Goal: Task Accomplishment & Management: Use online tool/utility

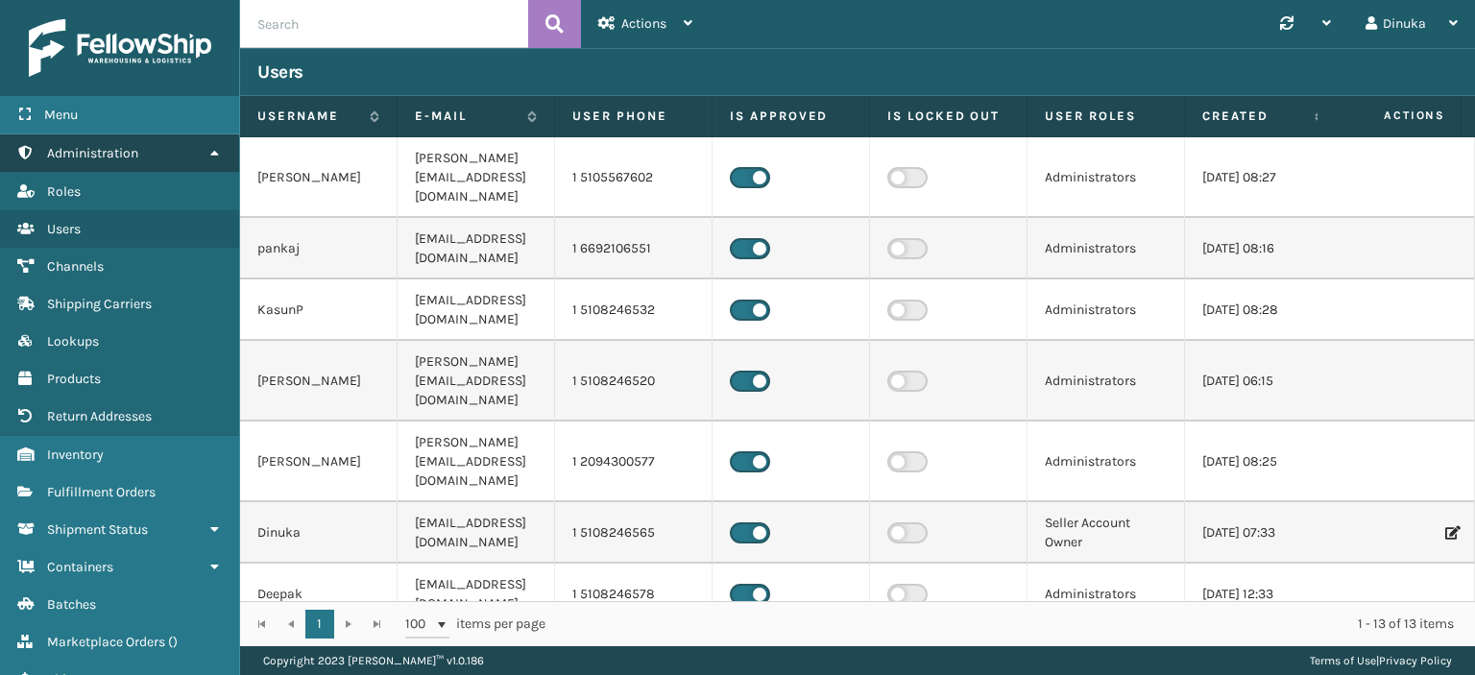
click at [210, 148] on icon at bounding box center [213, 152] width 15 height 13
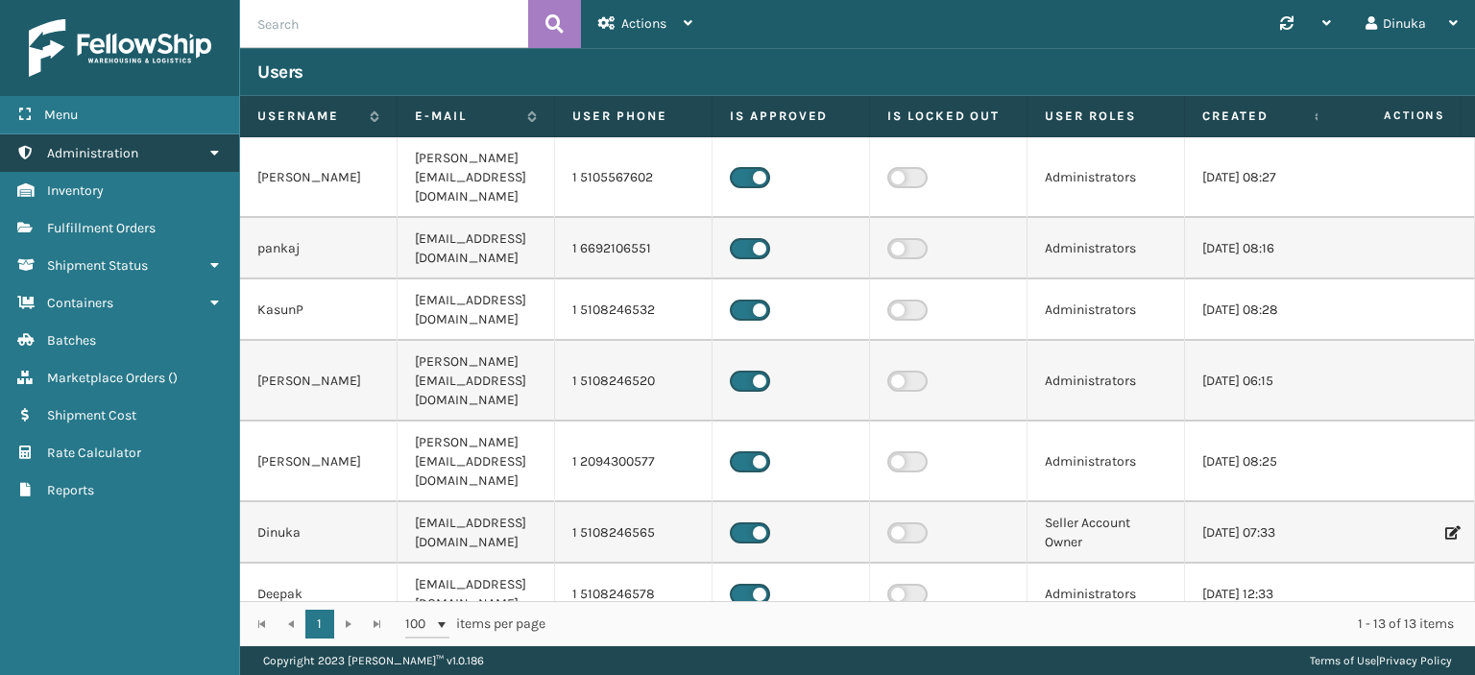
click at [216, 150] on icon at bounding box center [213, 152] width 15 height 13
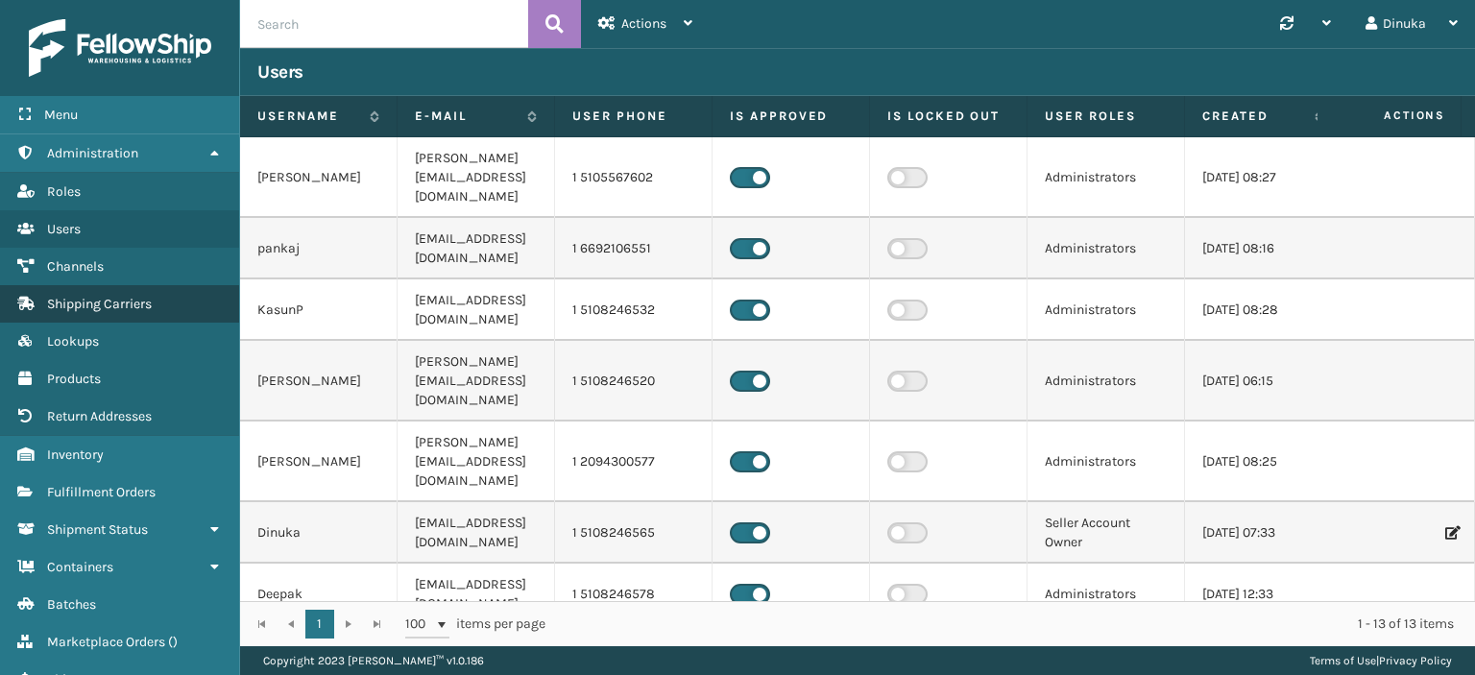
click at [142, 302] on span "Shipping Carriers" at bounding box center [99, 304] width 105 height 16
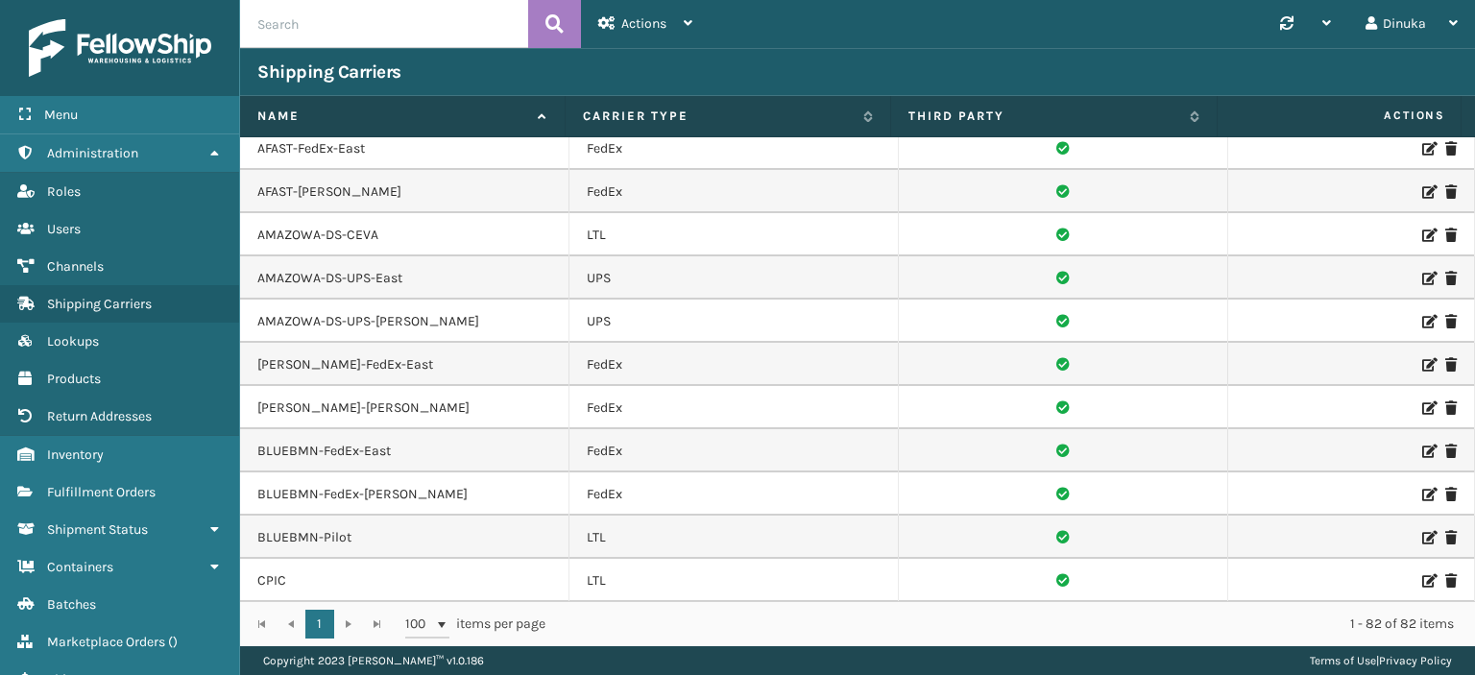
scroll to position [288, 0]
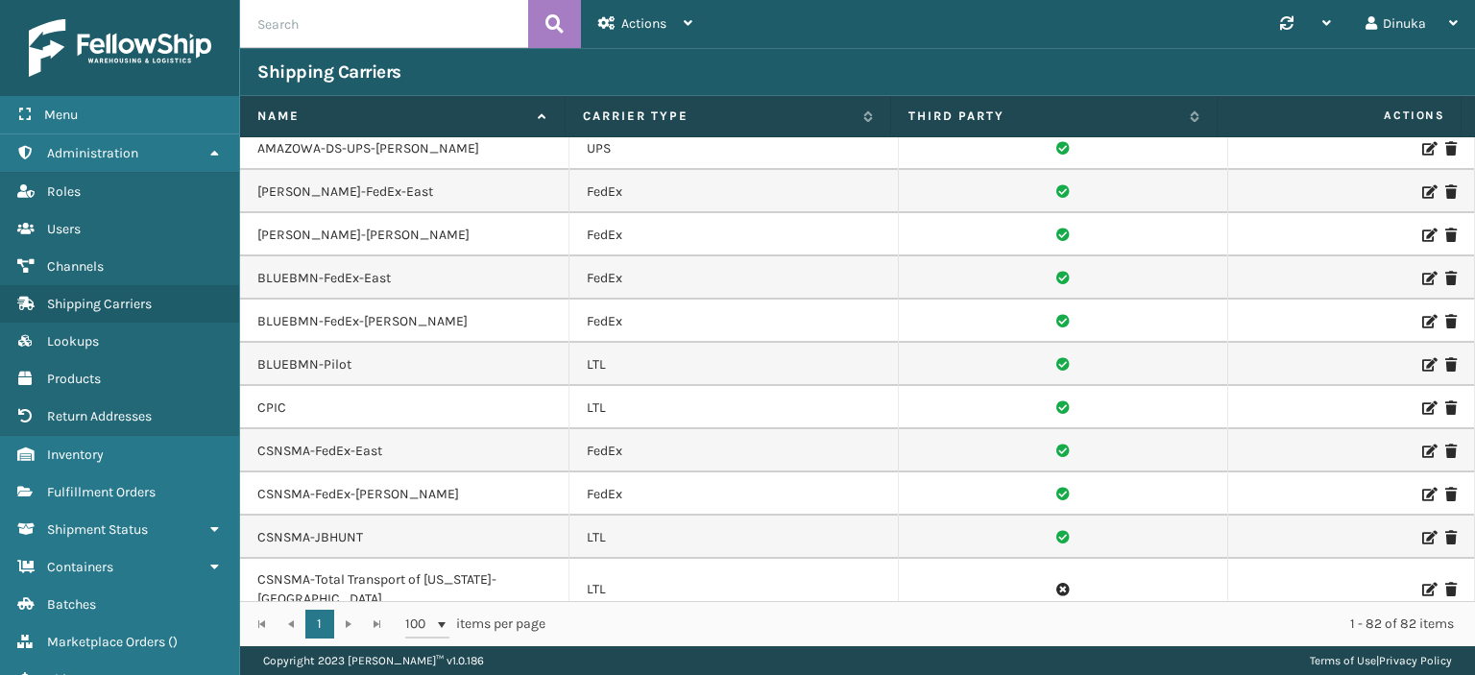
click at [1422, 531] on icon at bounding box center [1428, 537] width 12 height 13
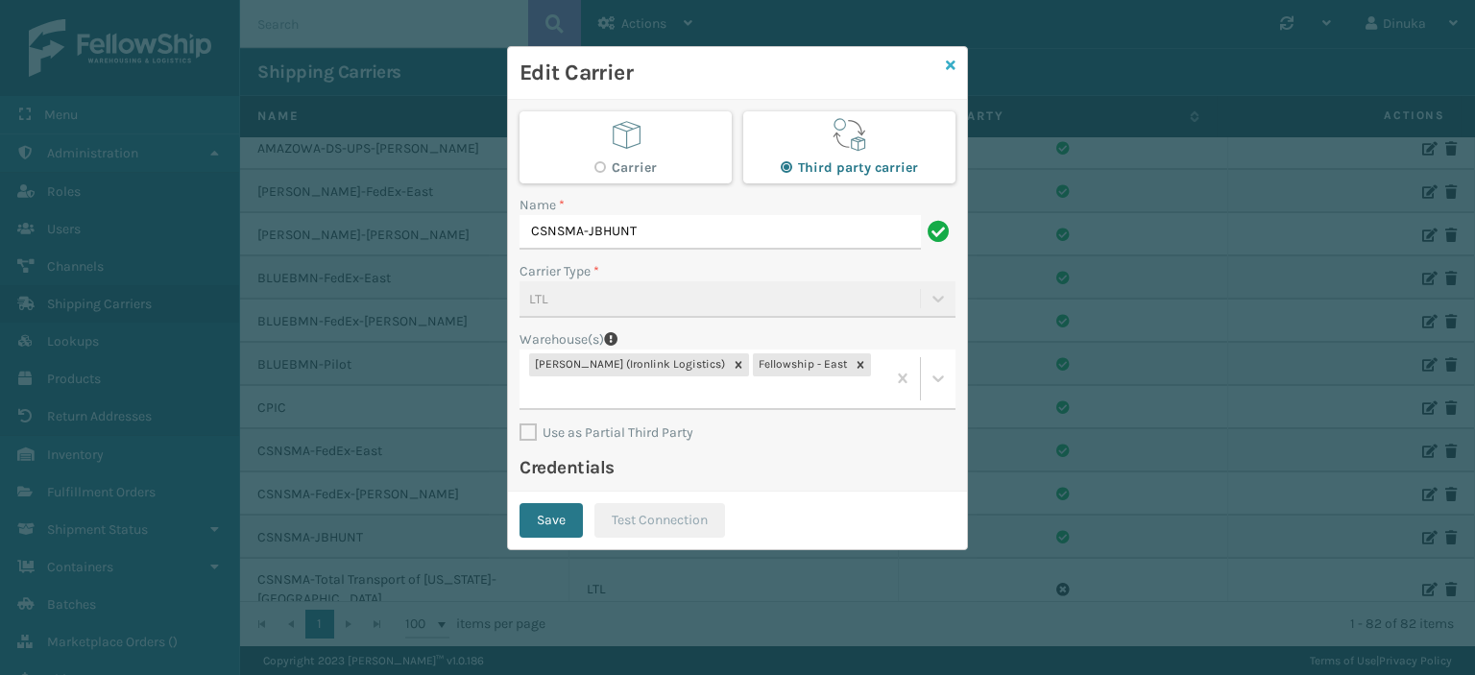
click at [951, 68] on icon at bounding box center [951, 65] width 10 height 13
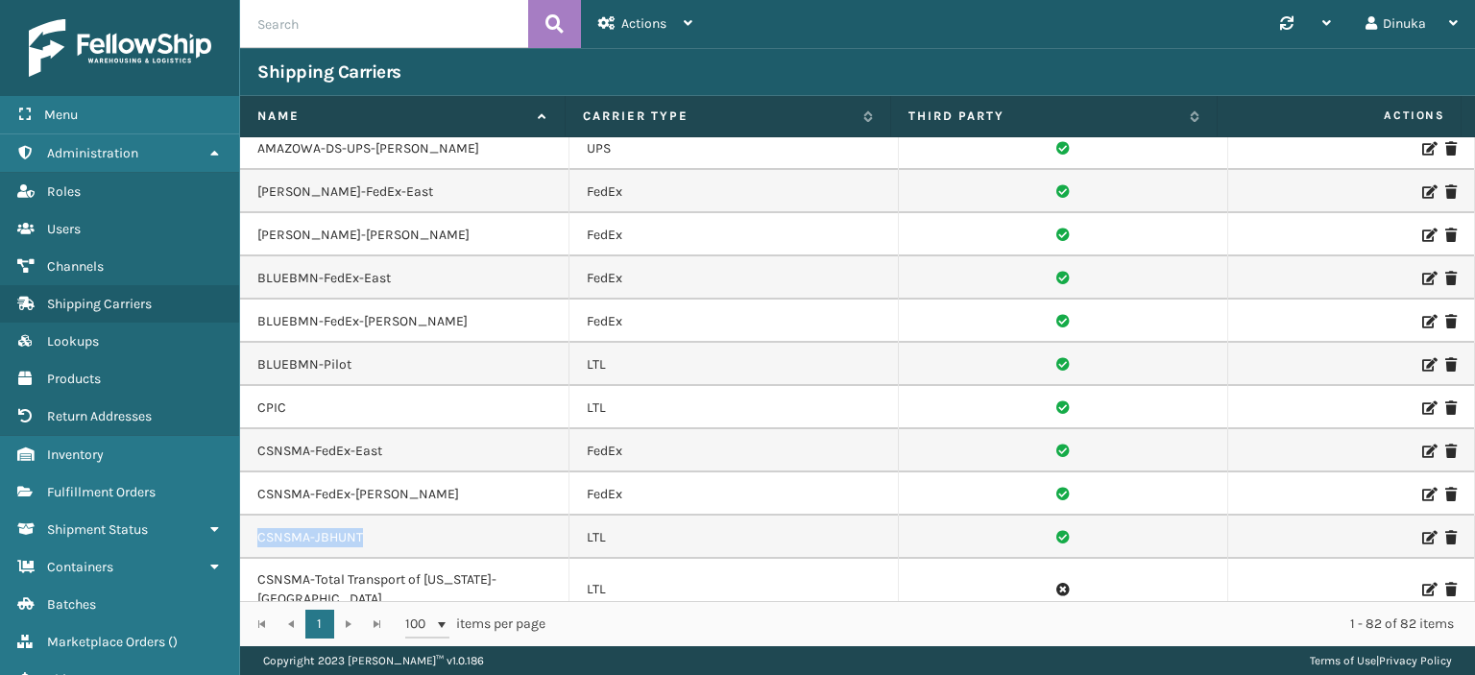
drag, startPoint x: 373, startPoint y: 516, endPoint x: 253, endPoint y: 517, distance: 119.1
click at [253, 517] on td "CSNSMA-JBHUNT" at bounding box center [404, 537] width 329 height 43
copy td "CSNSMA-JBHUNT"
click at [303, 29] on input "text" at bounding box center [384, 24] width 288 height 48
paste input "SO2437648"
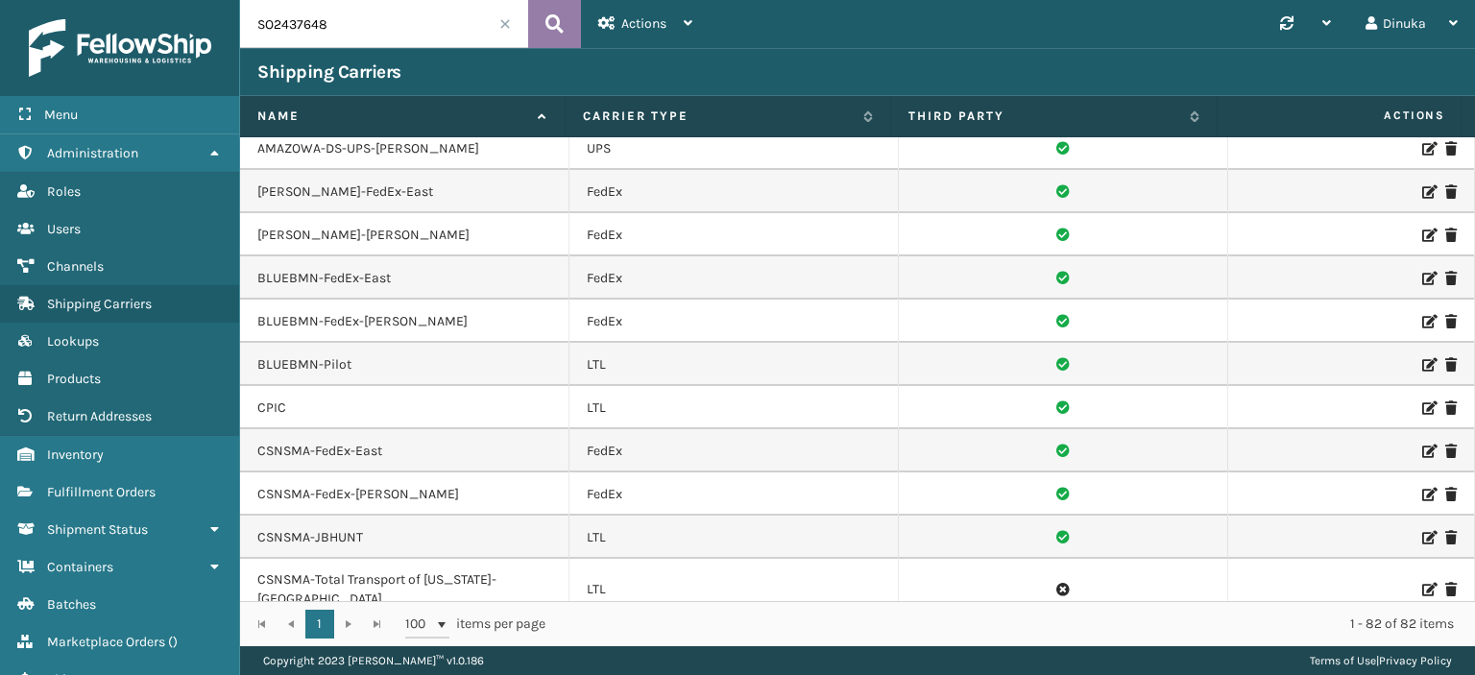
type input "SO2437648"
click at [559, 23] on icon at bounding box center [554, 24] width 18 height 29
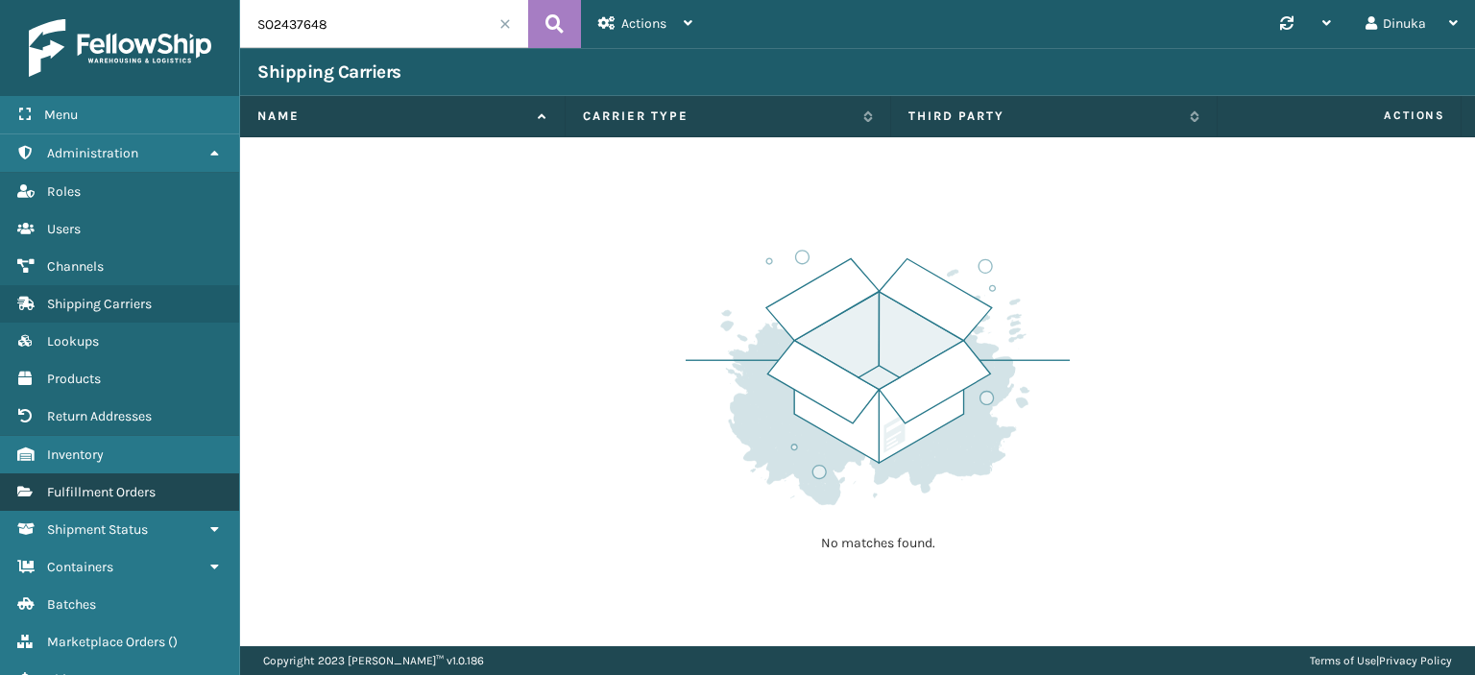
click at [182, 491] on link "Fulfillment Orders" at bounding box center [119, 491] width 239 height 37
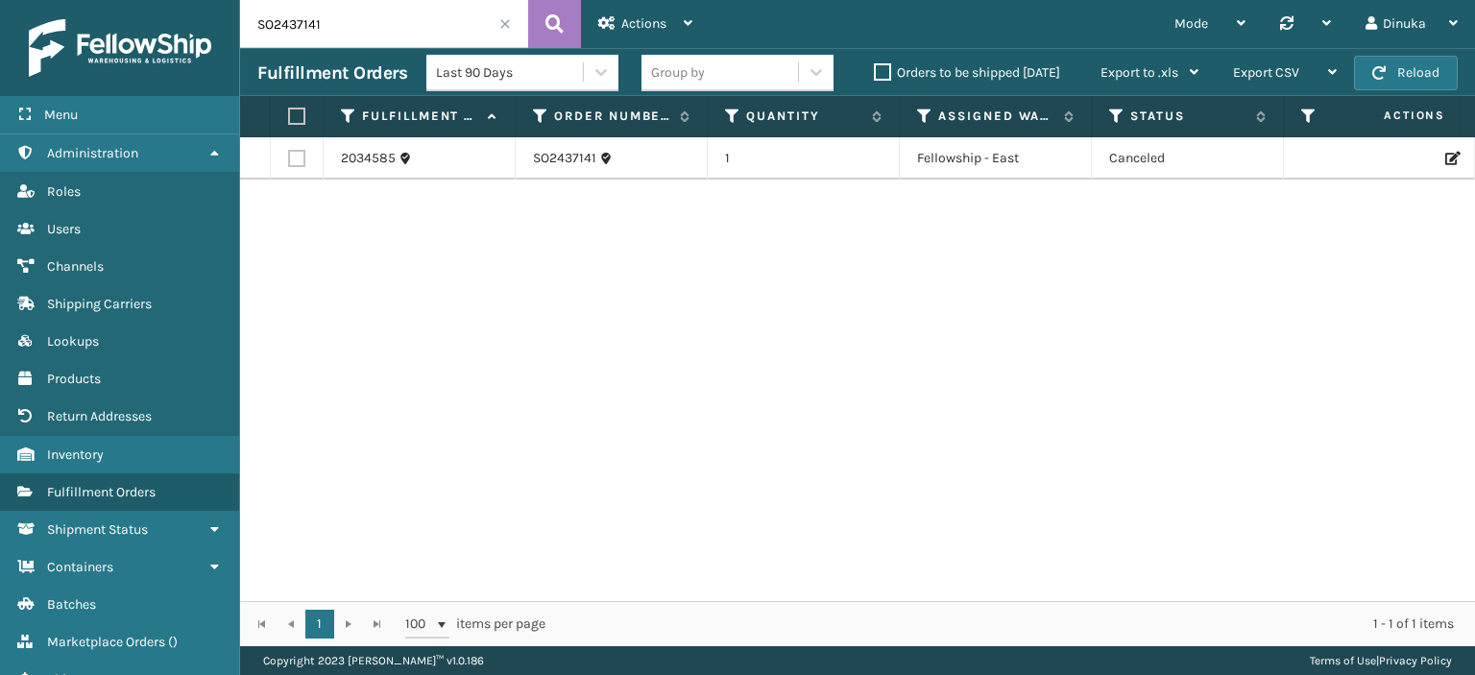
click at [293, 22] on input "SO2437141" at bounding box center [384, 24] width 288 height 48
paste input "648"
type input "SO2437648"
click at [553, 17] on icon at bounding box center [554, 24] width 18 height 29
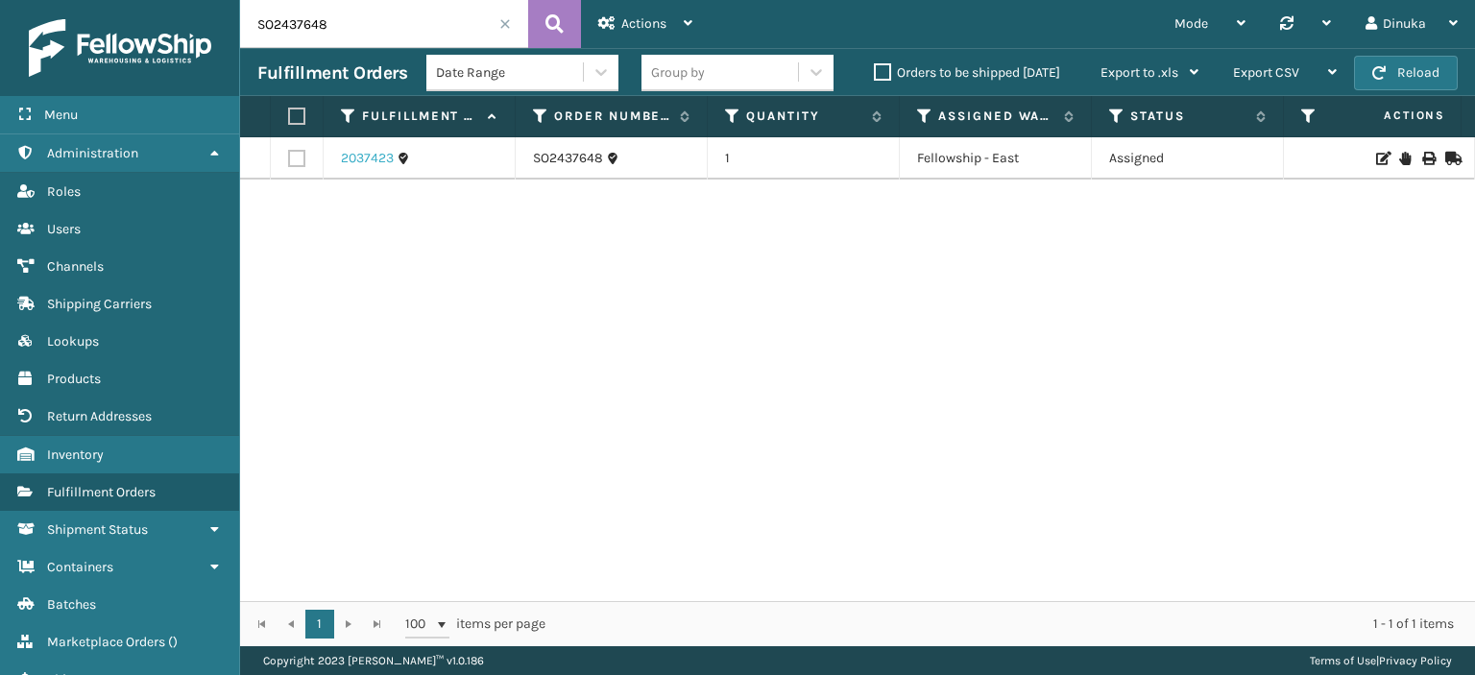
click at [348, 159] on link "2037423" at bounding box center [367, 158] width 53 height 19
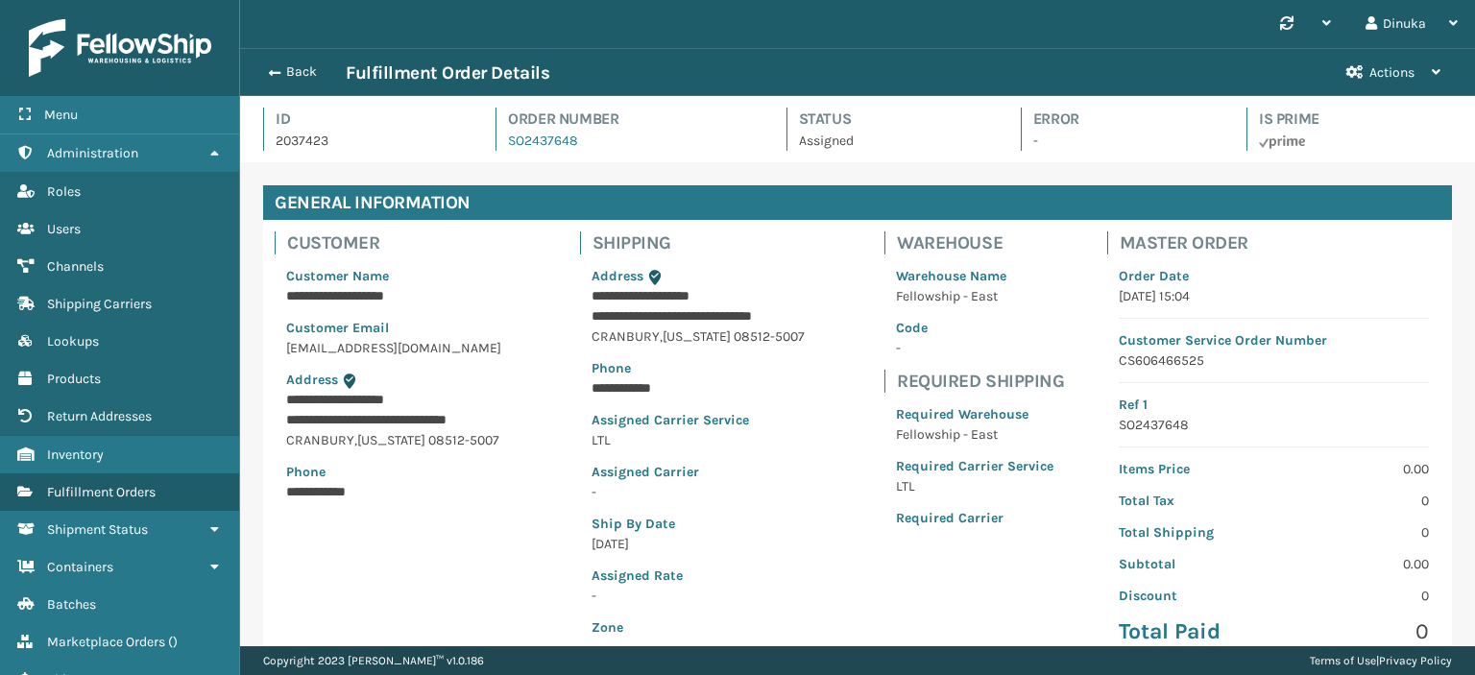
scroll to position [46, 1234]
